Goal: Information Seeking & Learning: Learn about a topic

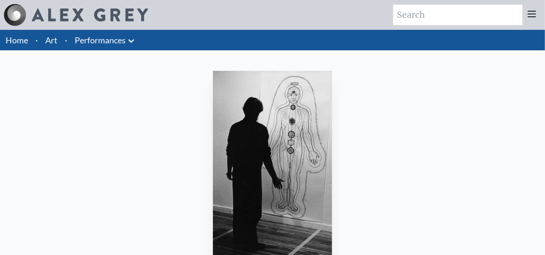
click at [56, 39] on link "Art" at bounding box center [51, 40] width 12 height 13
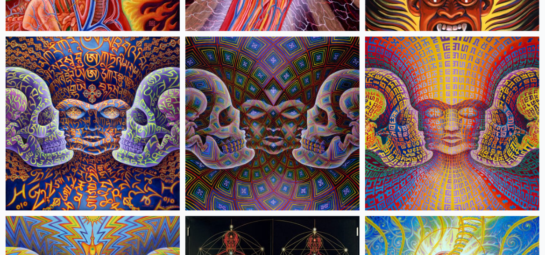
scroll to position [8025, 0]
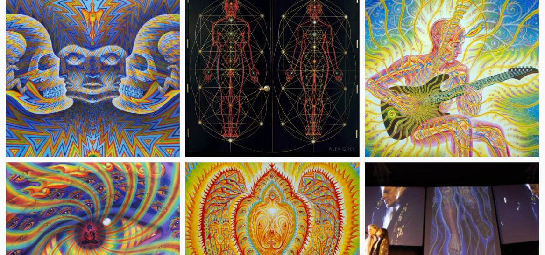
click at [293, 69] on img at bounding box center [272, 70] width 174 height 174
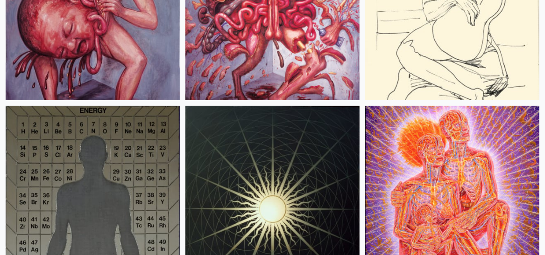
scroll to position [15718, 0]
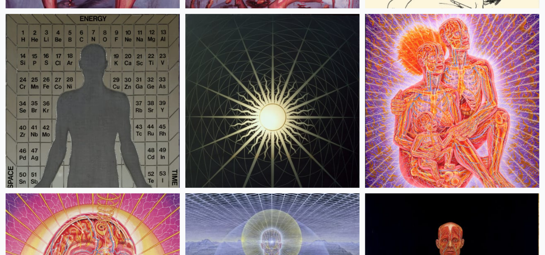
click at [103, 60] on img at bounding box center [93, 101] width 174 height 174
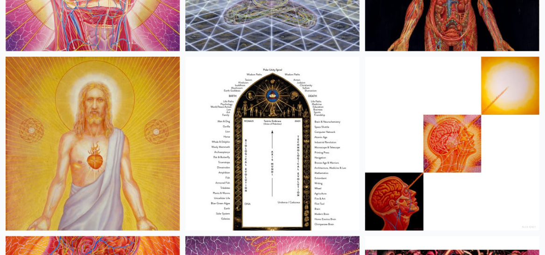
scroll to position [16036, 0]
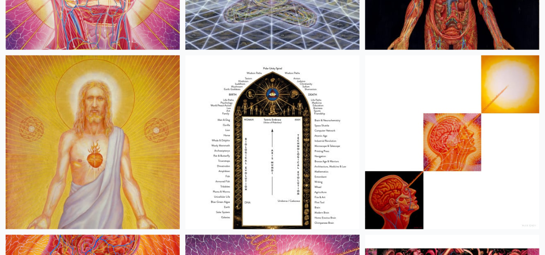
click at [248, 161] on img at bounding box center [272, 143] width 174 height 174
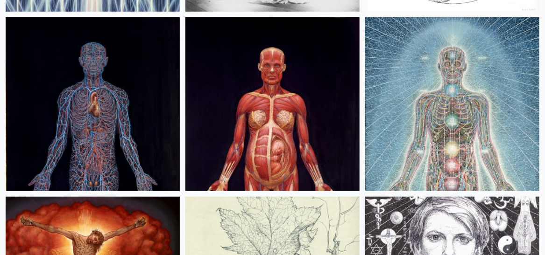
scroll to position [18589, 0]
click at [456, 120] on img at bounding box center [452, 104] width 174 height 174
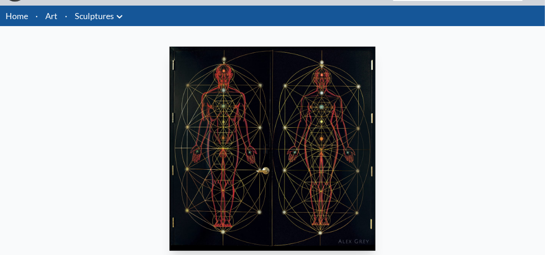
scroll to position [15, 0]
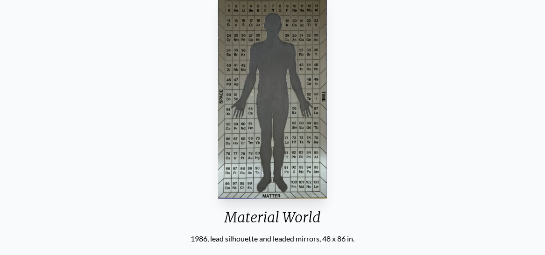
scroll to position [47, 0]
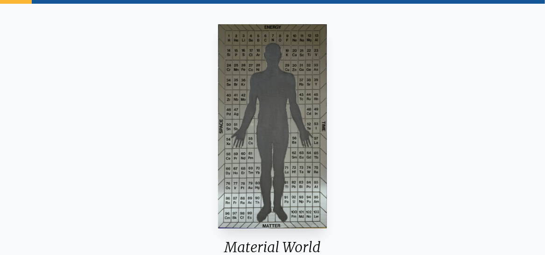
click at [273, 105] on img "2 / 23" at bounding box center [272, 126] width 109 height 204
click at [398, 87] on div "Material World 1986, lead silhouette and leaded mirrors, 48 x 86 in. Visit the …" at bounding box center [272, 181] width 530 height 321
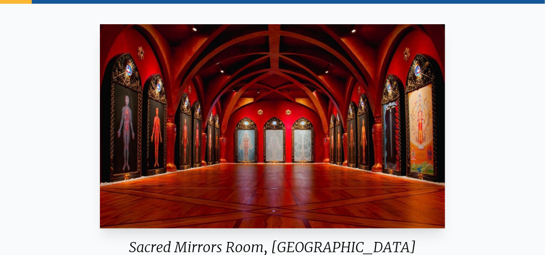
click at [541, 127] on div "Sacred Mirrors Room, [GEOGRAPHIC_DATA] 2021, room installation Visit the CoSM S…" at bounding box center [272, 181] width 545 height 336
click at [520, 121] on div "Sacred Mirrors Room, [GEOGRAPHIC_DATA] 2021, room installation Visit the CoSM S…" at bounding box center [272, 181] width 530 height 321
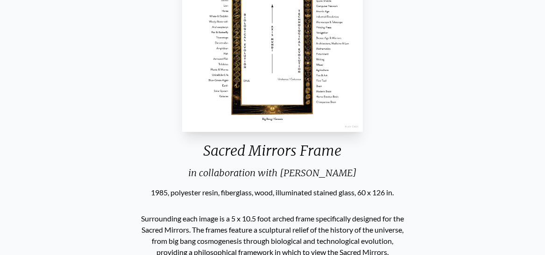
scroll to position [187, 0]
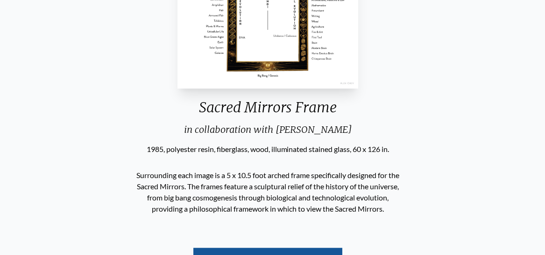
click at [169, 183] on p "Surrounding each image is a 5 x 10.5 foot arched frame specifically designed fo…" at bounding box center [267, 192] width 265 height 52
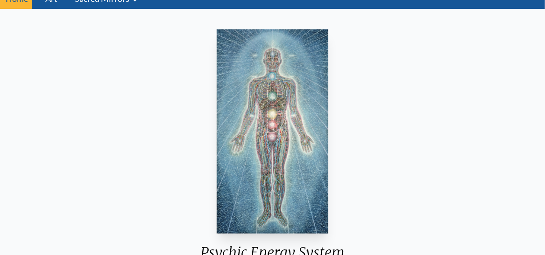
scroll to position [93, 0]
